Goal: Task Accomplishment & Management: Manage account settings

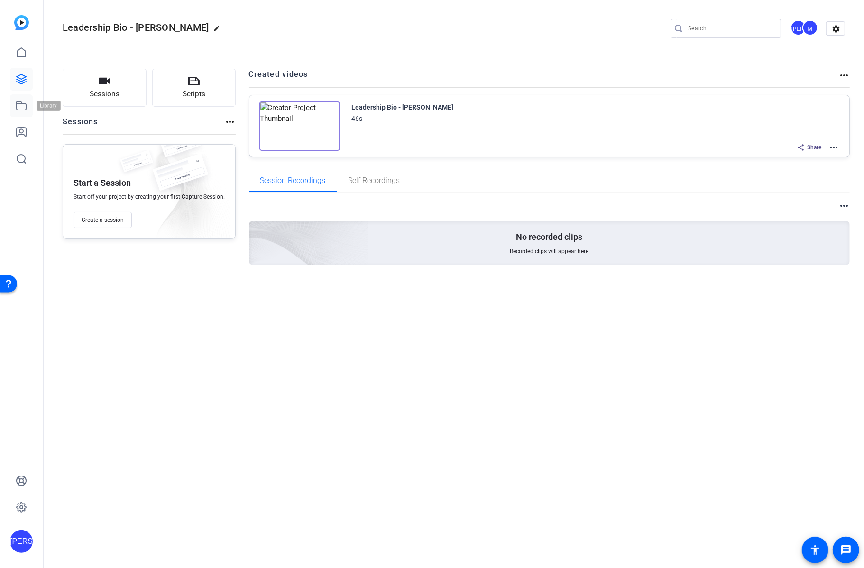
click at [21, 111] on icon at bounding box center [21, 105] width 11 height 11
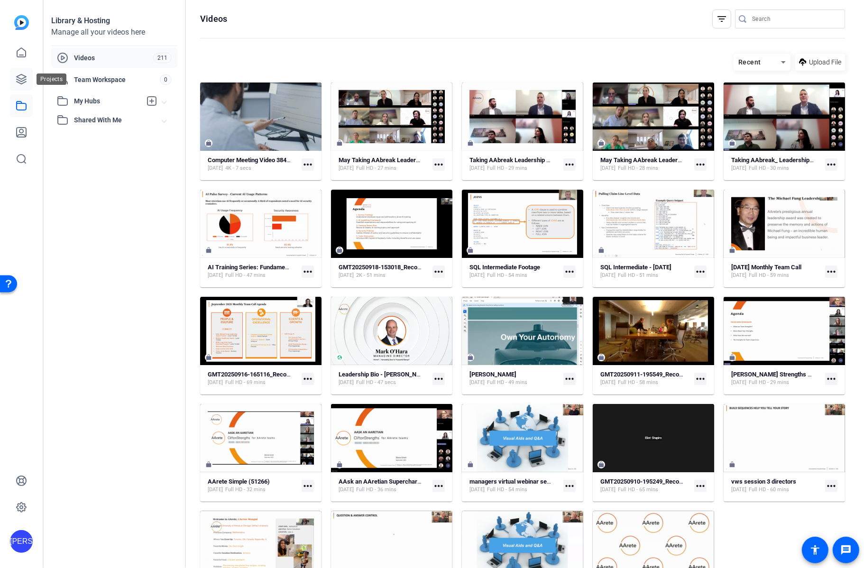
click at [22, 79] on icon at bounding box center [21, 79] width 11 height 11
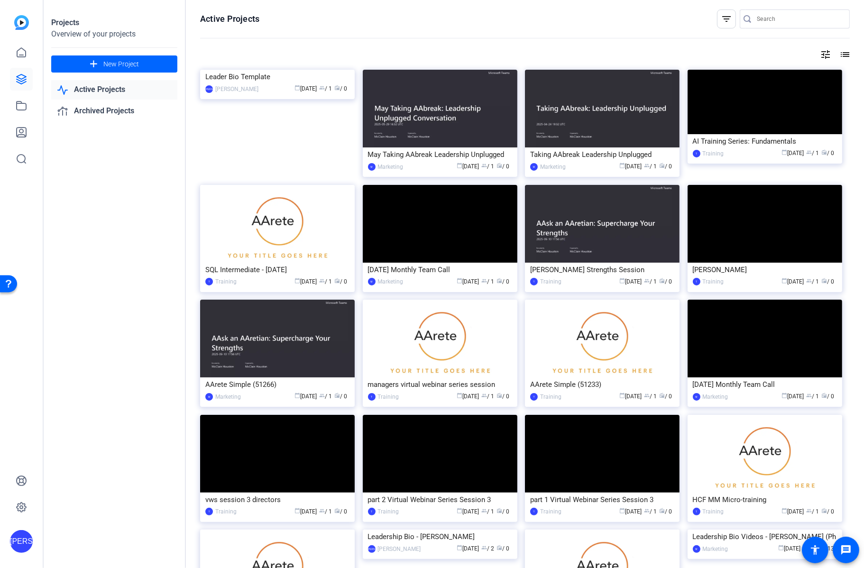
click at [329, 42] on openreel-divider-bar at bounding box center [525, 38] width 650 height 20
click at [327, 84] on div "Leader Bio Template" at bounding box center [277, 77] width 144 height 14
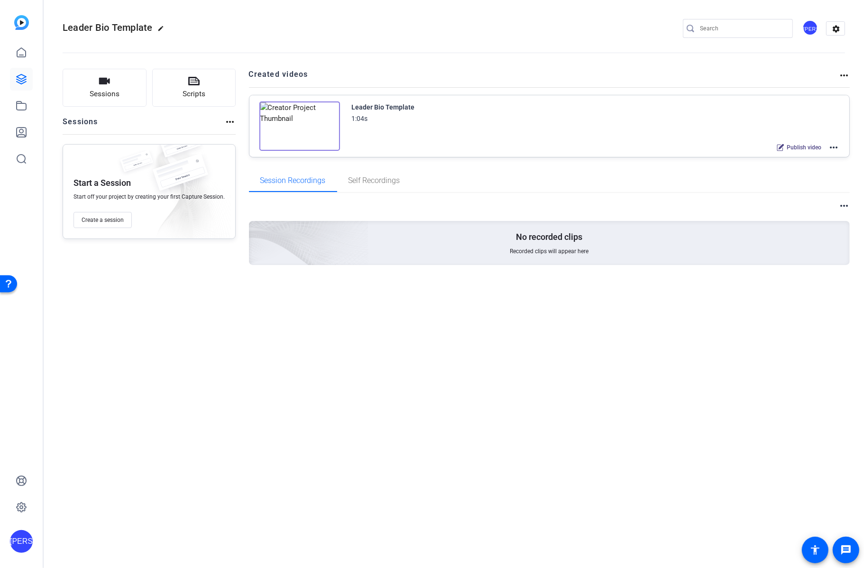
click at [842, 72] on mat-icon "more_horiz" at bounding box center [844, 75] width 11 height 11
click at [804, 66] on div at bounding box center [432, 284] width 864 height 568
click at [840, 148] on div "Leader Bio Template 1:04s Publish video more_horiz" at bounding box center [550, 126] width 601 height 62
click at [836, 147] on mat-icon "more_horiz" at bounding box center [833, 147] width 11 height 11
click at [787, 192] on span "Archive" at bounding box center [800, 193] width 66 height 11
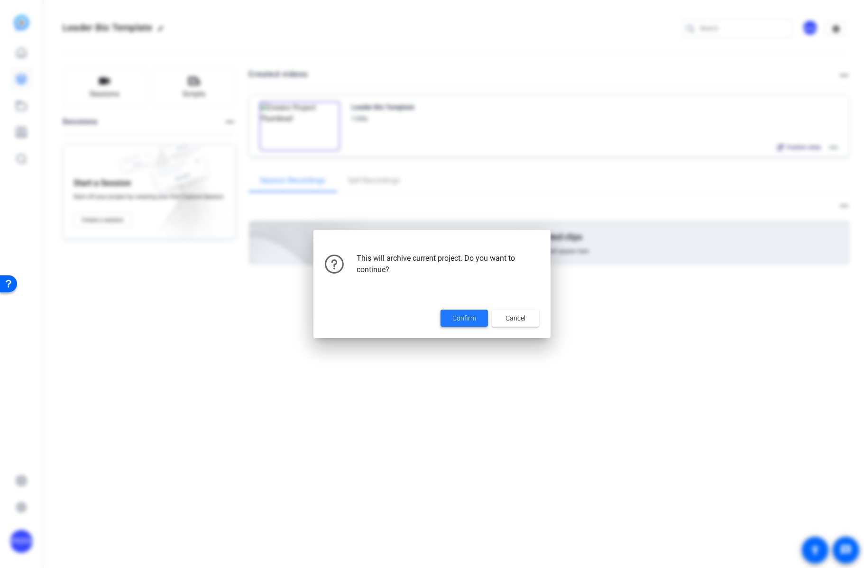
click at [477, 315] on span at bounding box center [464, 318] width 47 height 23
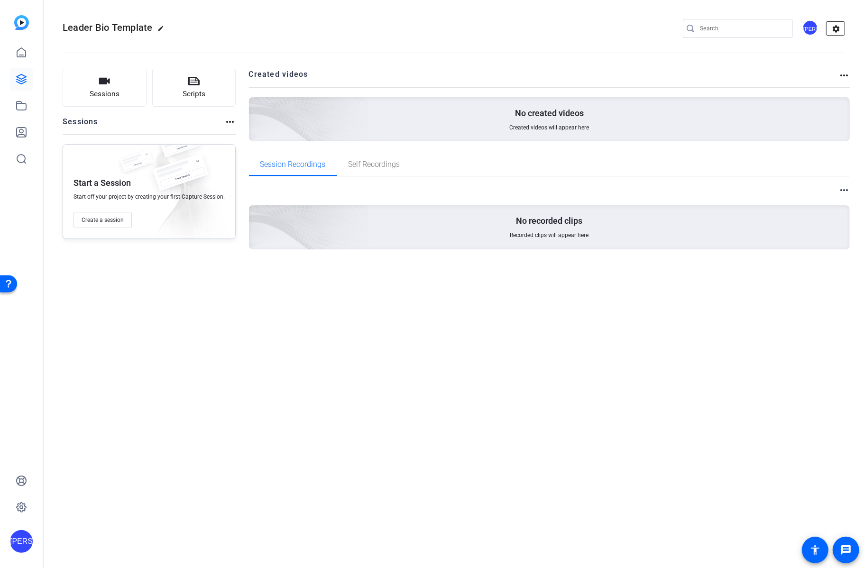
click at [840, 26] on mat-icon "settings" at bounding box center [836, 29] width 19 height 14
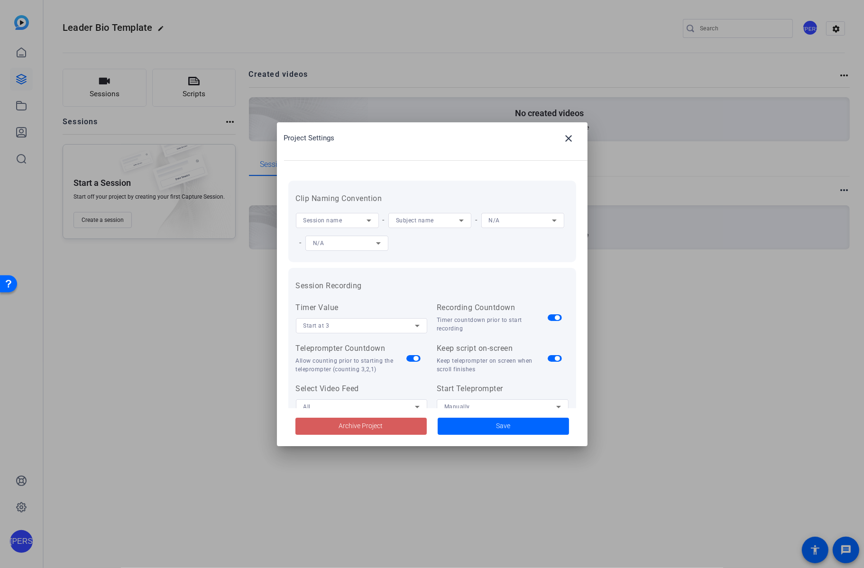
click at [400, 430] on span at bounding box center [361, 426] width 131 height 23
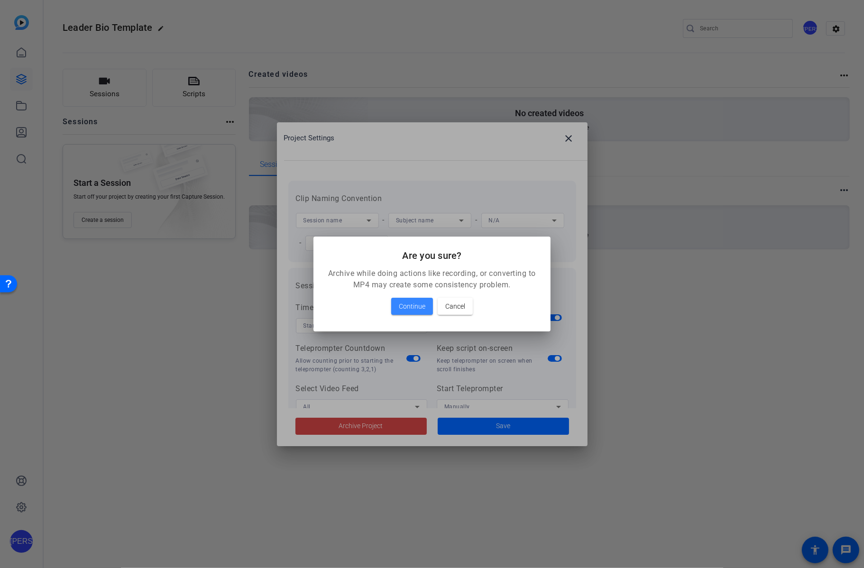
drag, startPoint x: 417, startPoint y: 304, endPoint x: 416, endPoint y: 293, distance: 11.4
click at [417, 304] on span "Continue" at bounding box center [412, 306] width 27 height 11
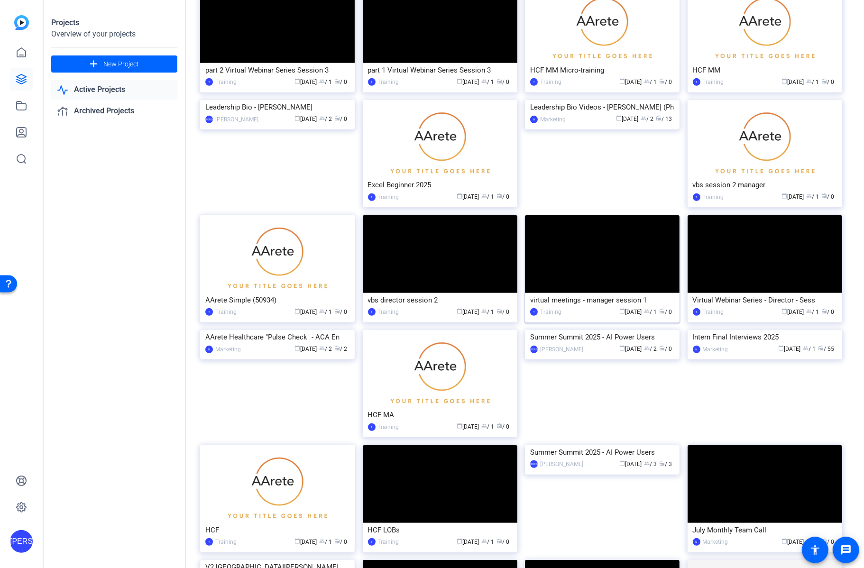
scroll to position [463, 0]
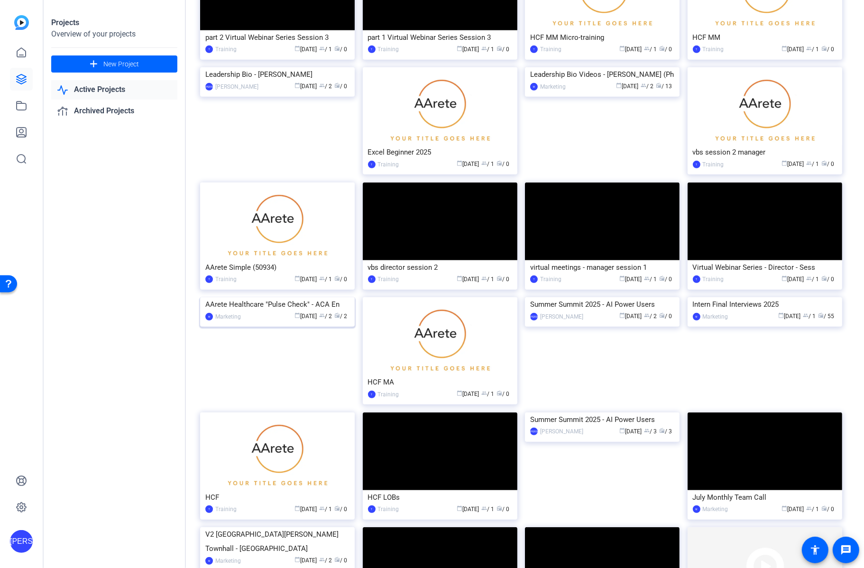
click at [292, 297] on img at bounding box center [277, 297] width 155 height 0
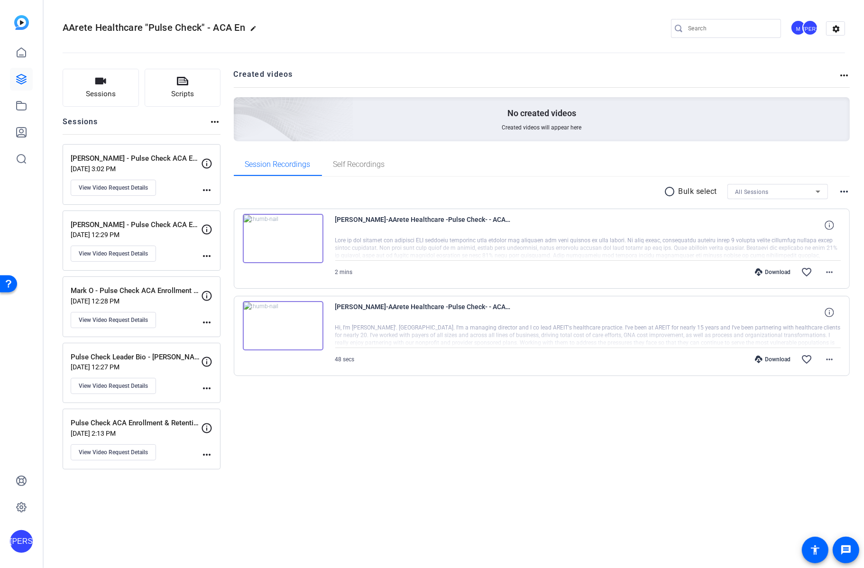
click at [766, 269] on div "Download" at bounding box center [773, 273] width 45 height 8
click at [831, 269] on mat-icon "more_horiz" at bounding box center [829, 272] width 11 height 11
click at [820, 315] on span "Download MP4" at bounding box center [805, 314] width 57 height 11
